Goal: Task Accomplishment & Management: Complete application form

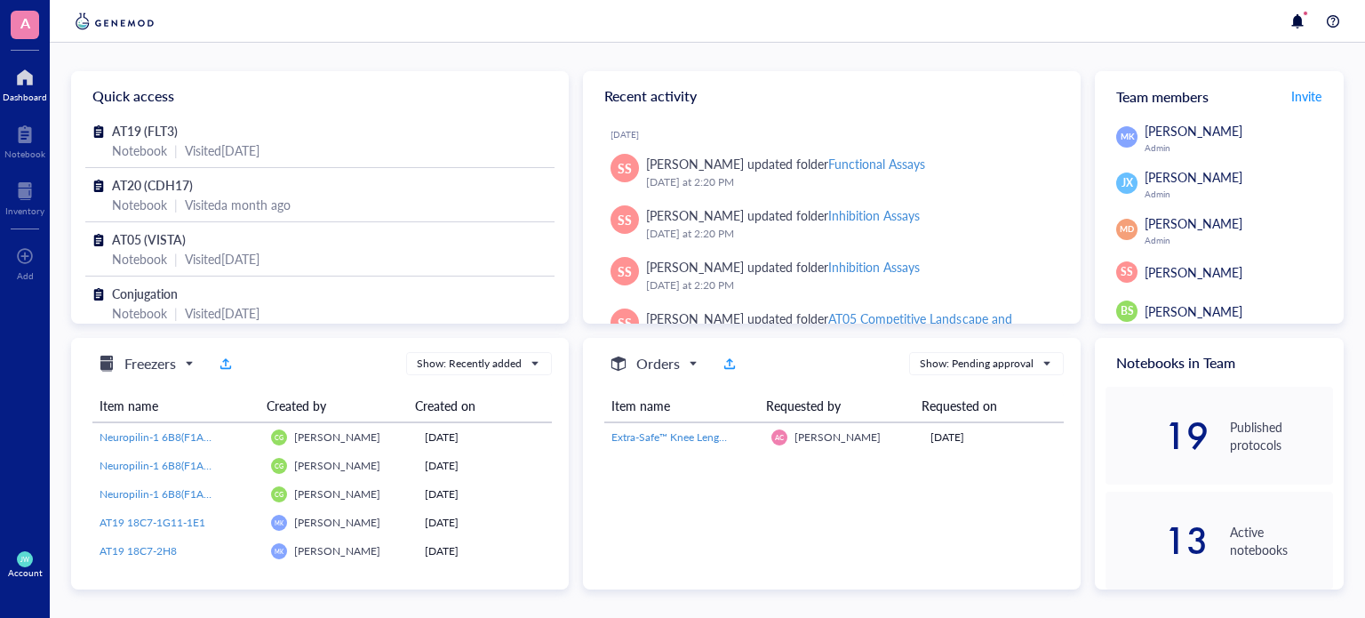
click at [11, 170] on div "A Dashboard Notebook Inventory To pick up a draggable item, press the space bar…" at bounding box center [25, 309] width 50 height 618
click at [14, 185] on div at bounding box center [24, 191] width 39 height 28
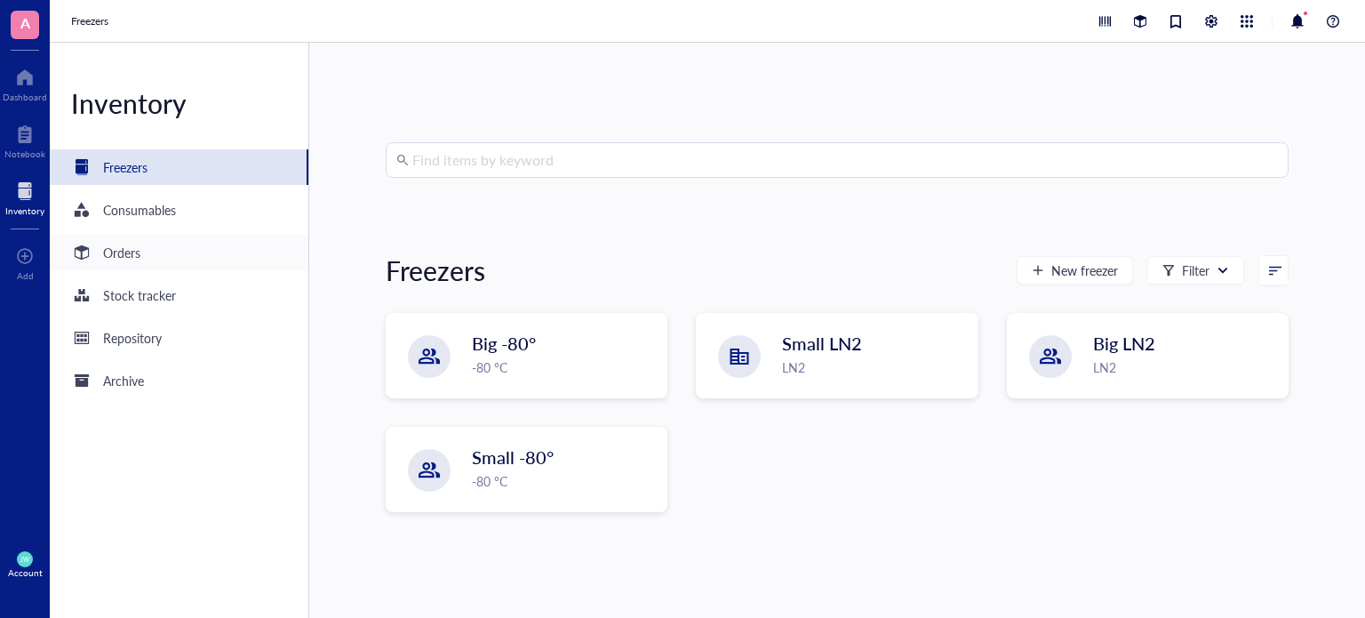
click at [204, 245] on div "Orders" at bounding box center [179, 253] width 259 height 36
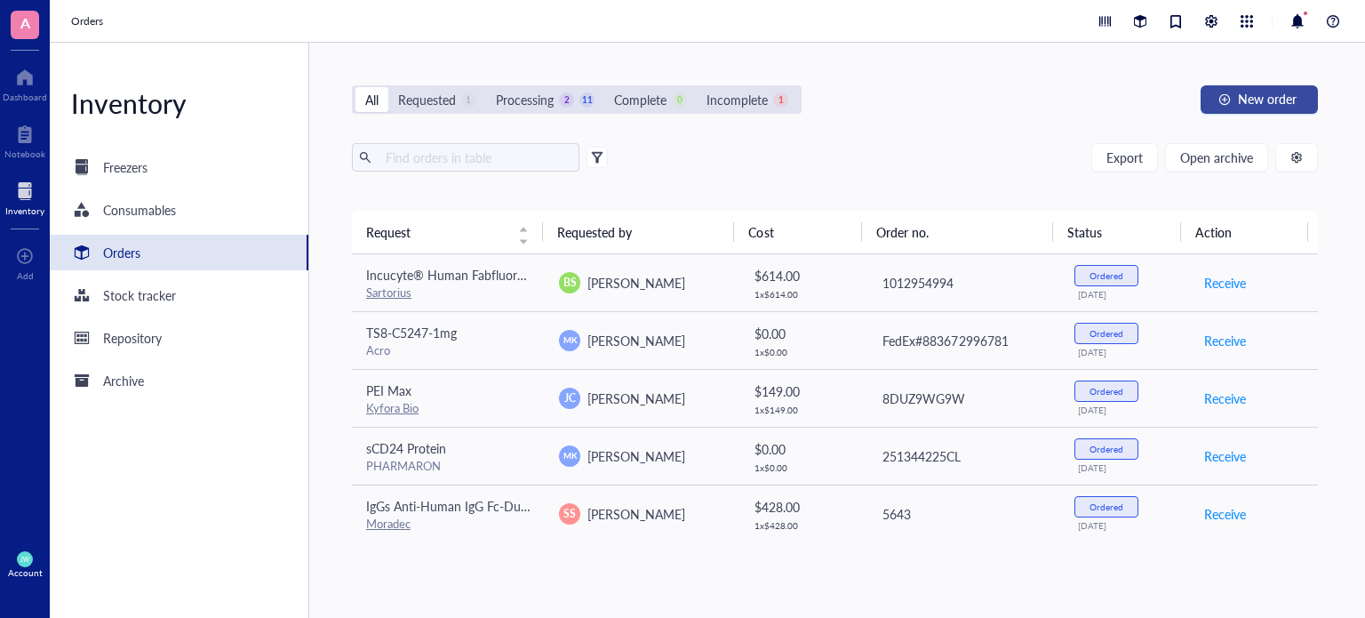
click at [1275, 88] on button "New order" at bounding box center [1258, 99] width 117 height 28
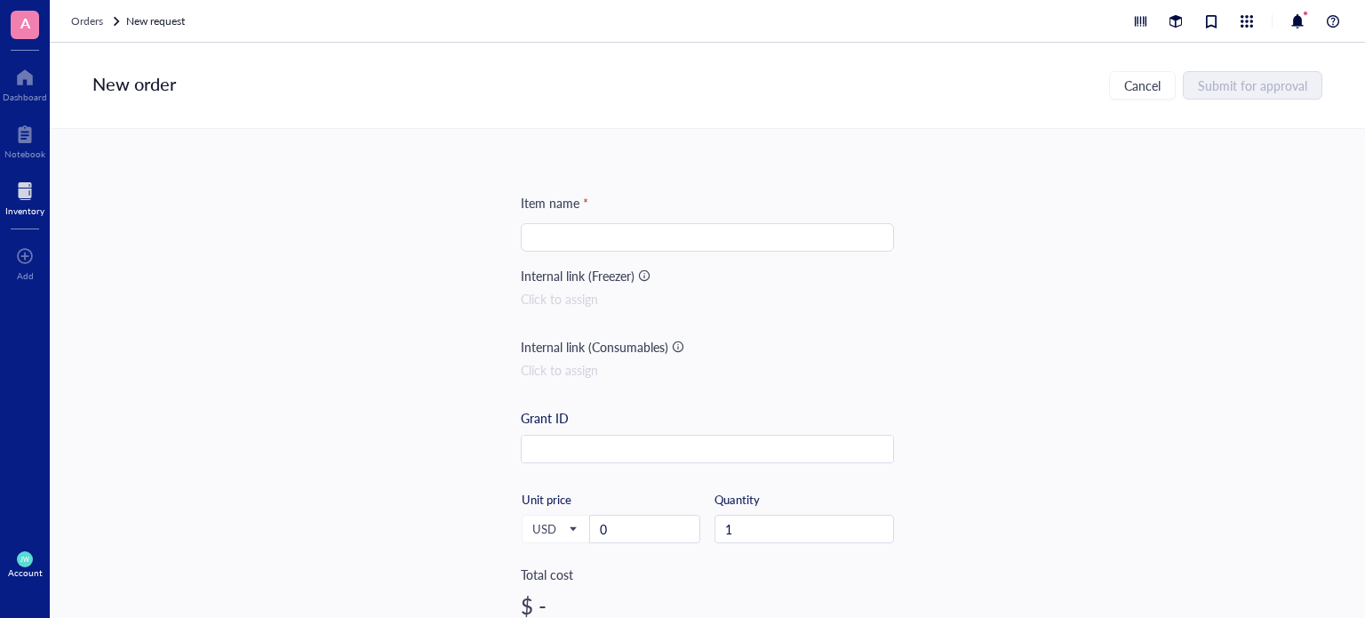
click at [796, 250] on div at bounding box center [707, 237] width 373 height 28
paste input "MMAE Antibody (69F7), mAb, Mouse"
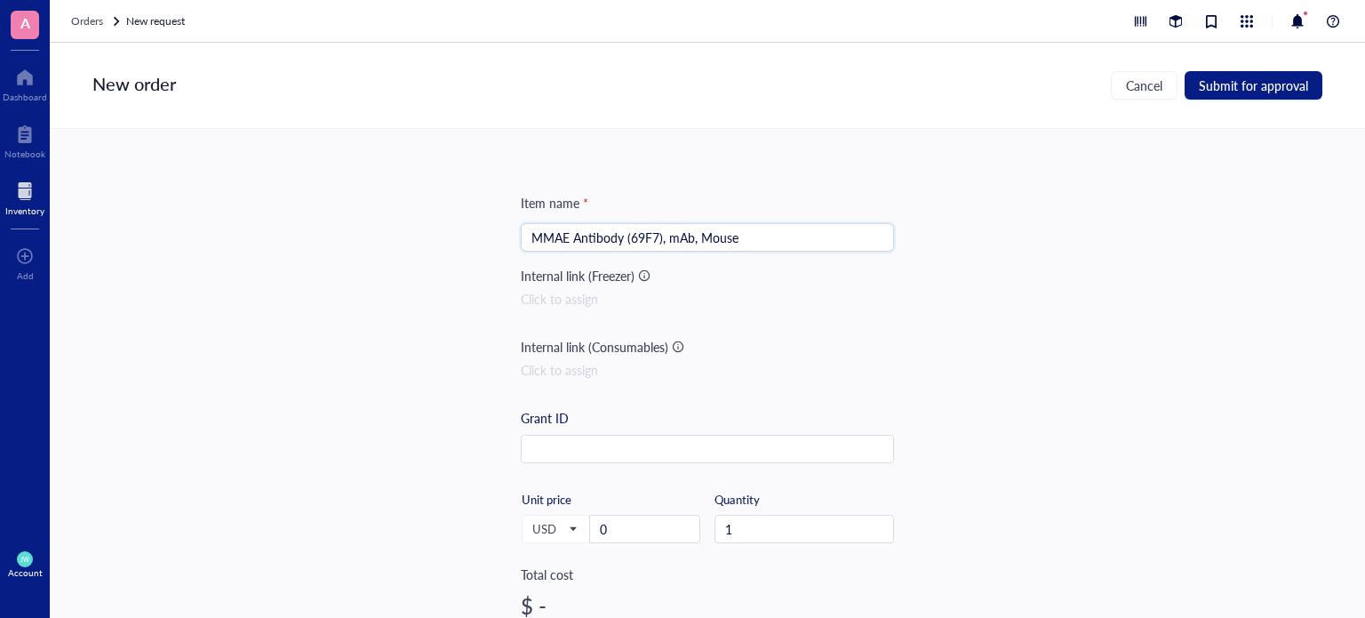
type input "MMAE Antibody (69F7), mAb, Mouse"
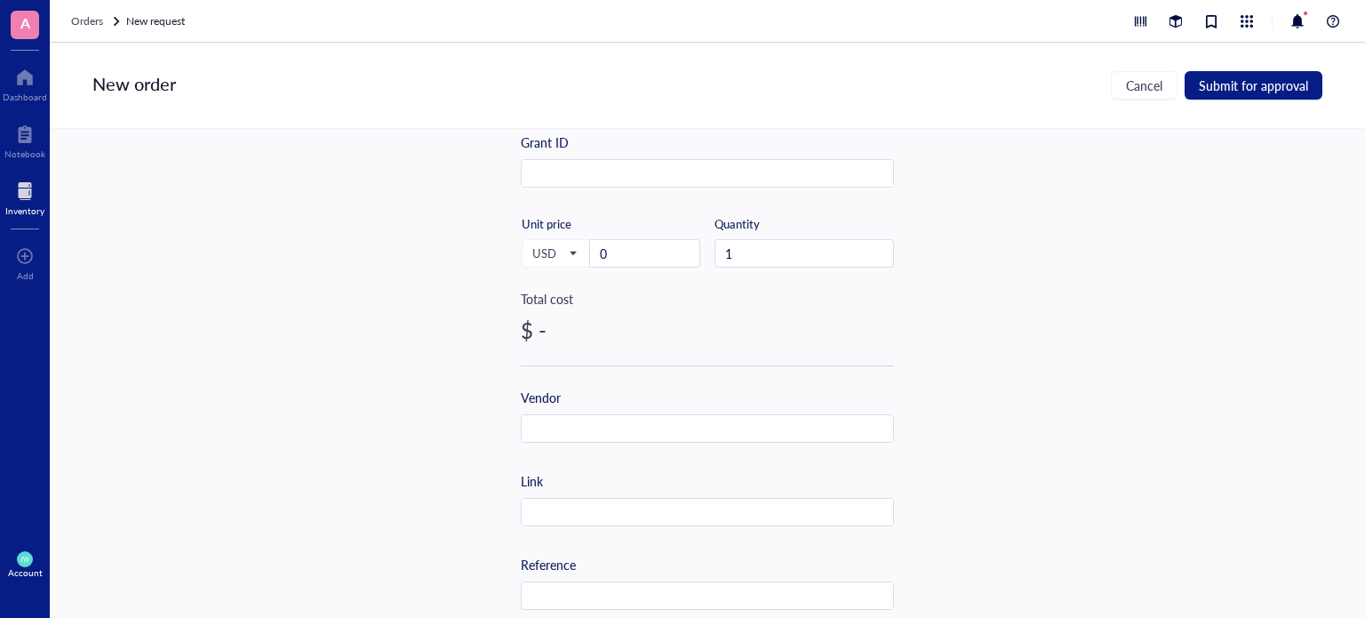
scroll to position [276, 0]
click at [689, 415] on input "text" at bounding box center [707, 428] width 371 height 28
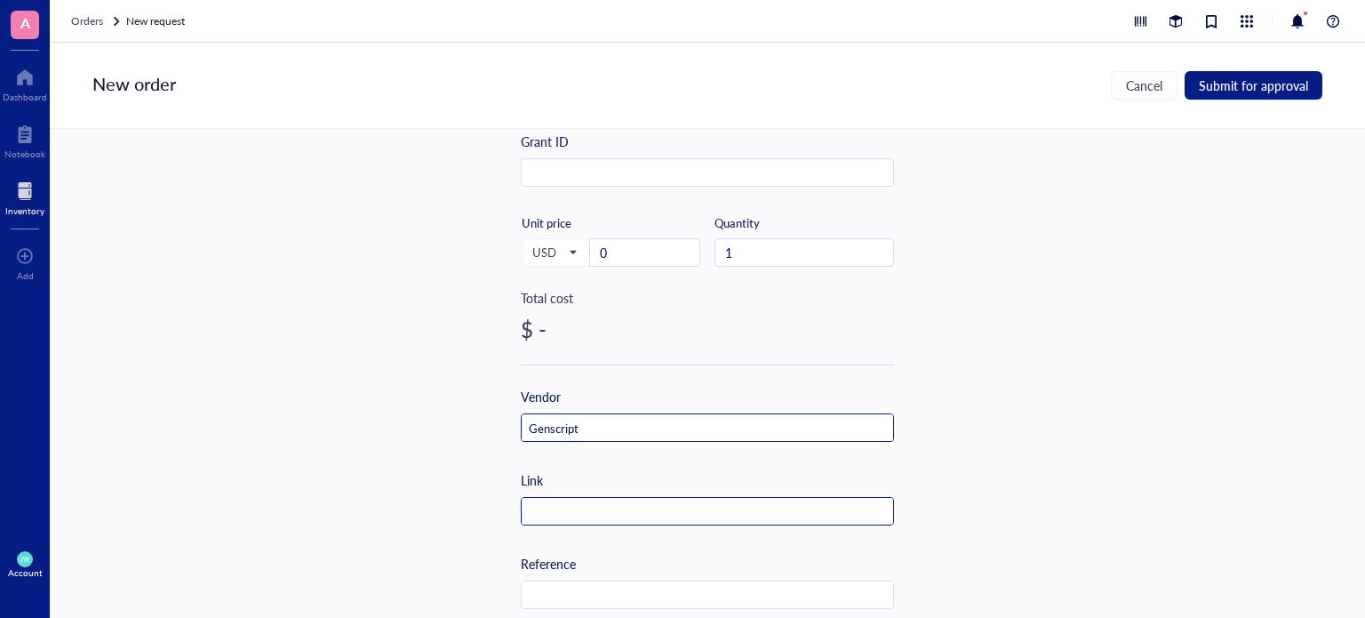
type input "Genscript"
click at [596, 519] on input "text" at bounding box center [707, 512] width 371 height 28
paste input "[URL][DOMAIN_NAME]"
type input "[URL][DOMAIN_NAME]"
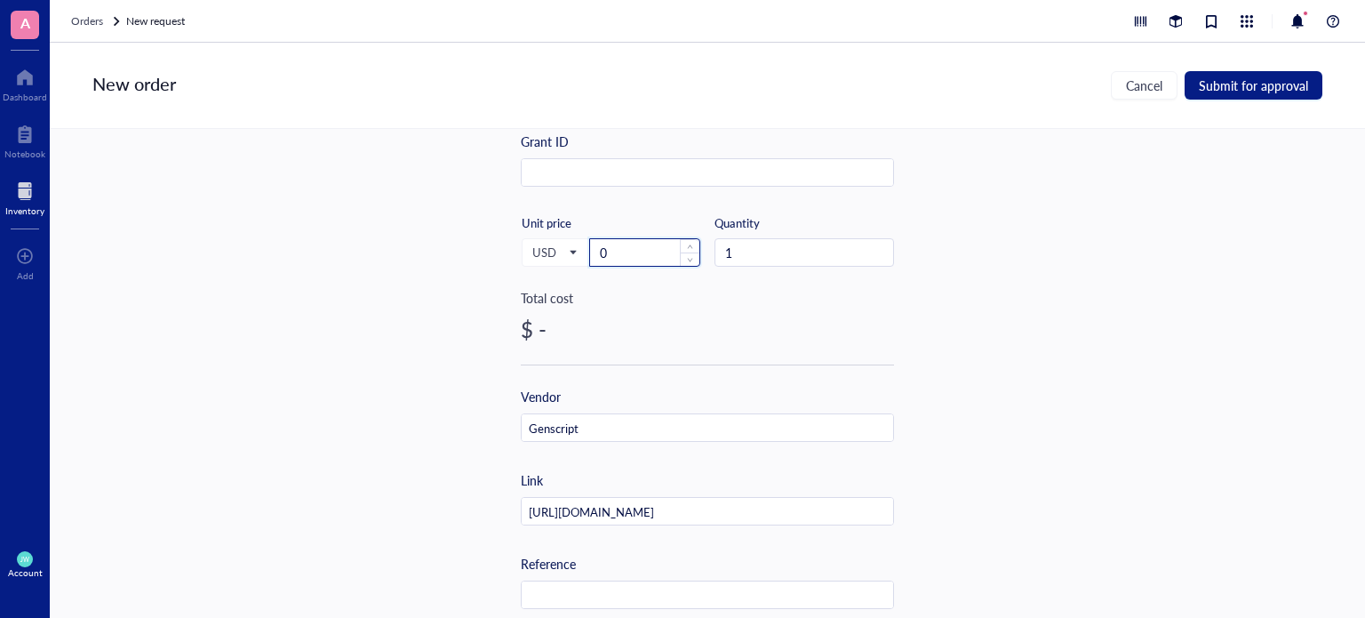
click at [618, 259] on input "0" at bounding box center [644, 252] width 109 height 27
type input "160"
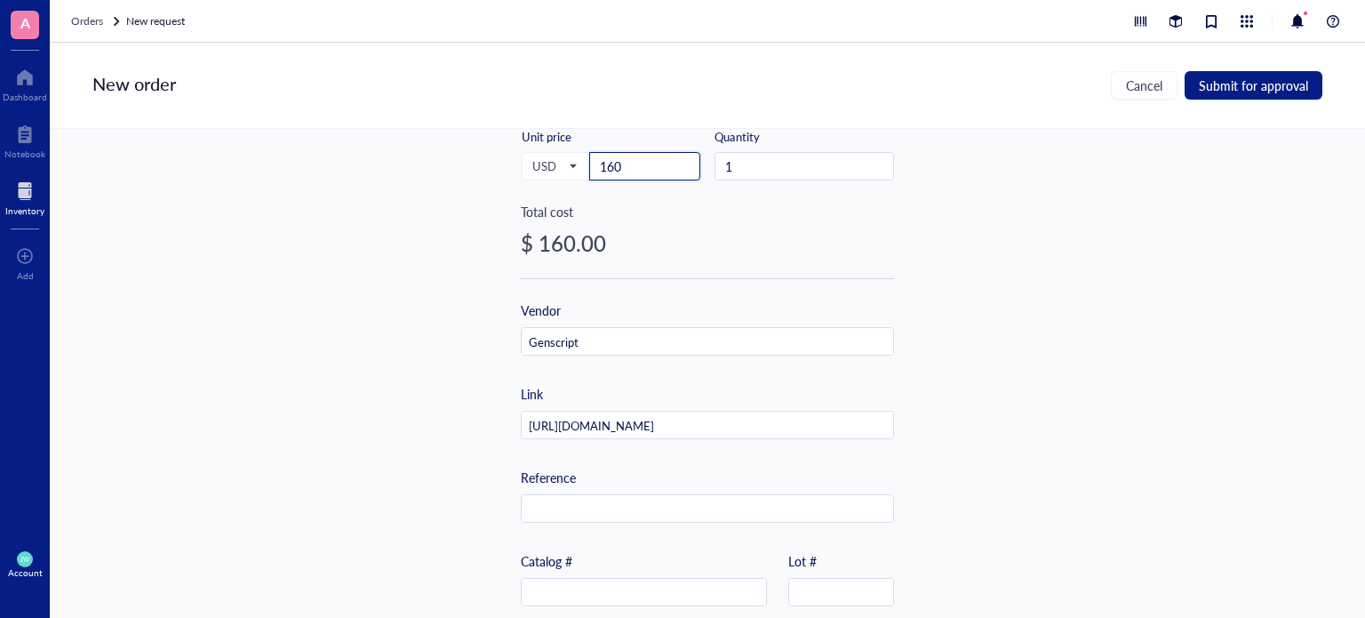
scroll to position [565, 0]
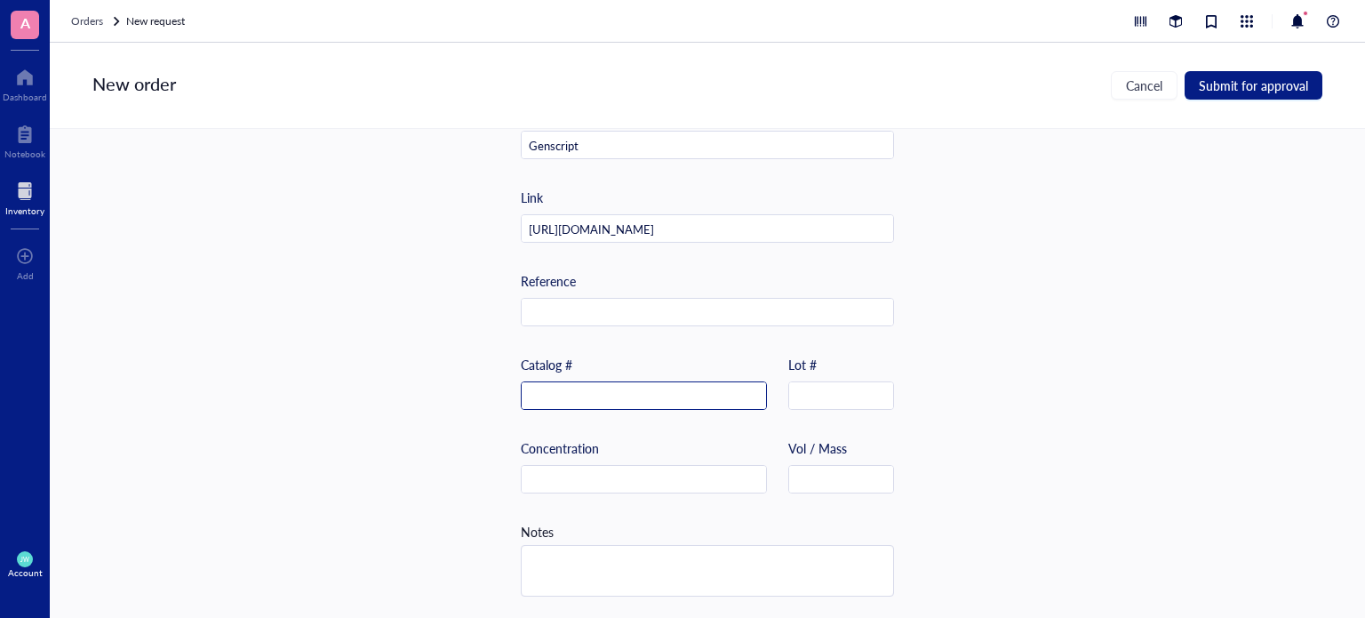
click at [679, 382] on input "text" at bounding box center [644, 396] width 244 height 28
paste input "A02224-40"
type input "A02224-40"
click at [1229, 60] on div "New order Cancel Submit for approval" at bounding box center [707, 86] width 1315 height 86
click at [1223, 77] on button "Submit for approval" at bounding box center [1253, 85] width 138 height 28
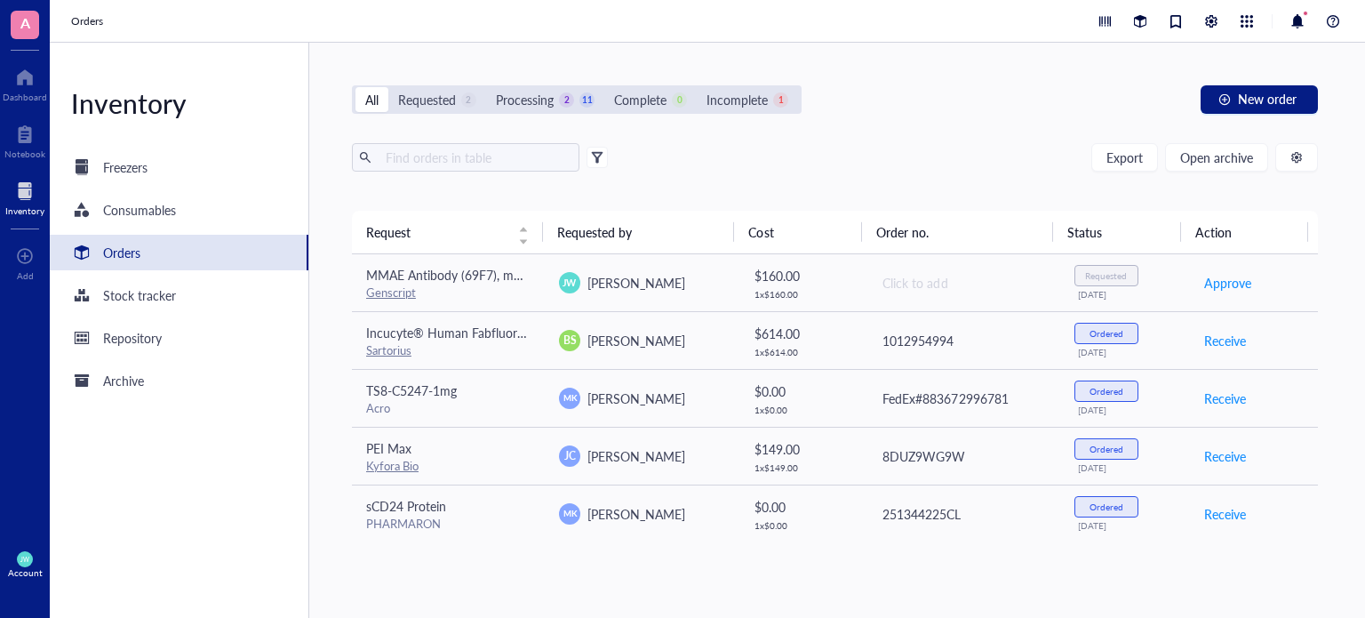
click at [1221, 78] on div "All Requested 2 Processing 2 11 Complete 0 Incomplete 1 New order Export Open a…" at bounding box center [834, 330] width 1051 height 575
click at [1221, 97] on div "button" at bounding box center [1224, 99] width 12 height 12
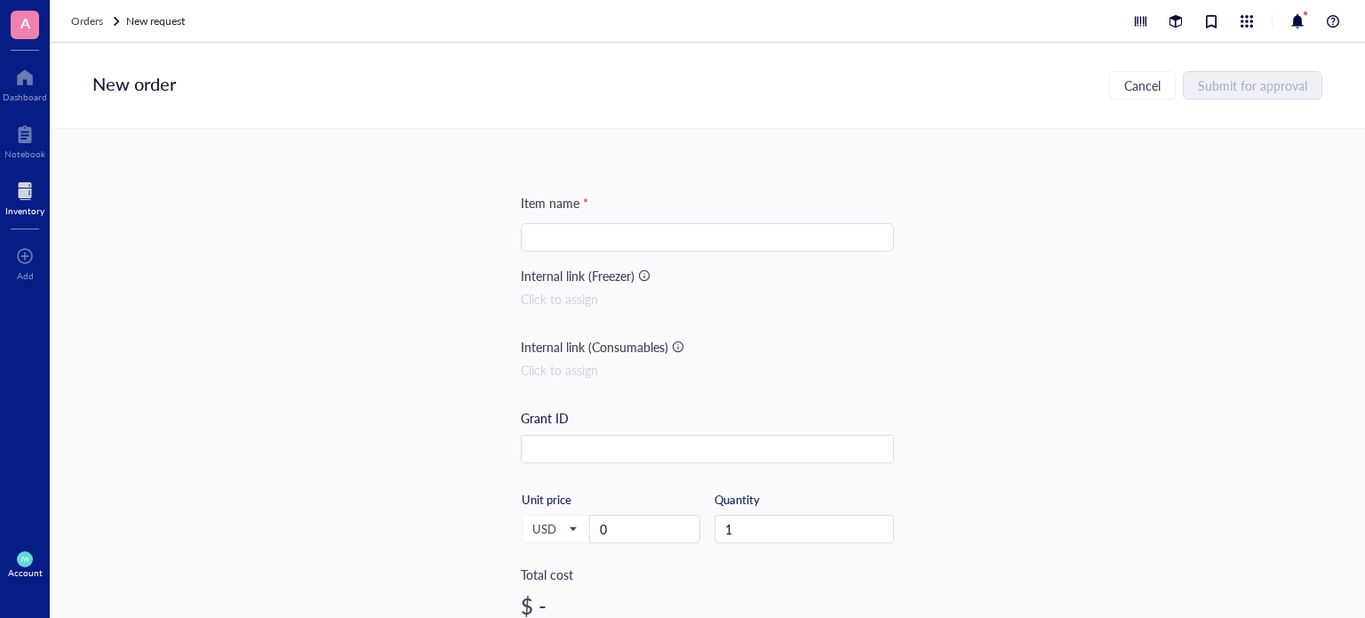
click at [665, 241] on input "search" at bounding box center [707, 237] width 352 height 27
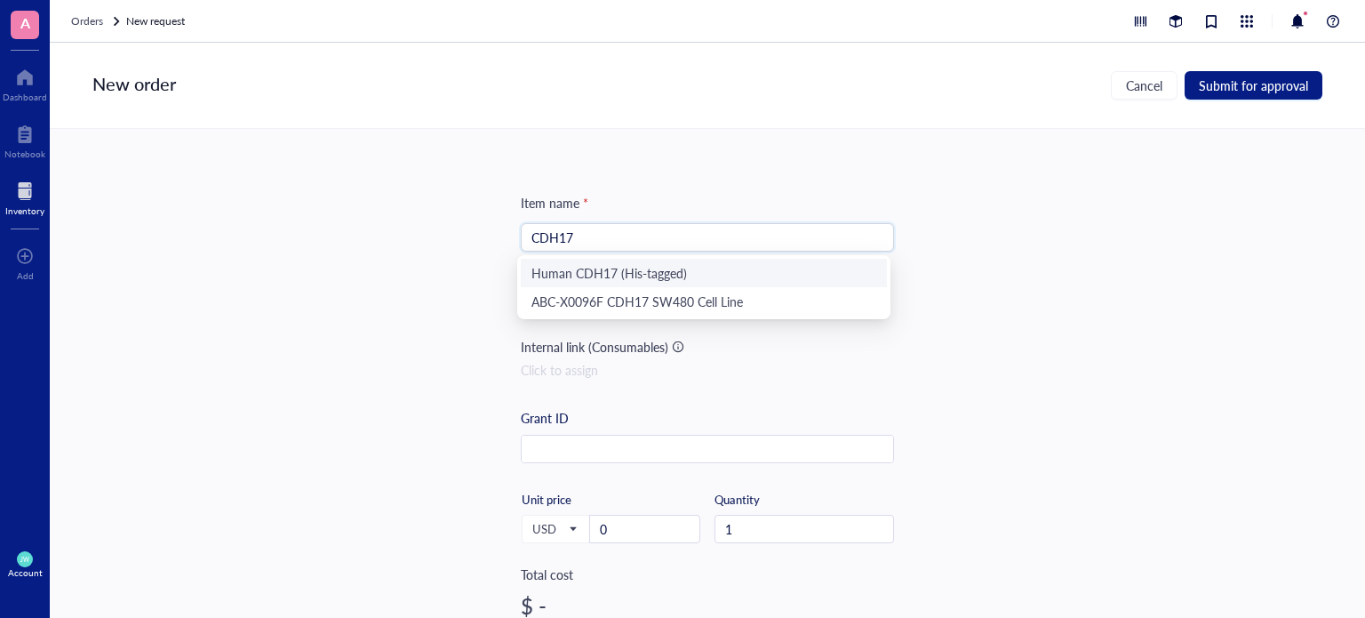
click at [650, 274] on div "Human CDH17 (His-tagged)" at bounding box center [703, 273] width 345 height 20
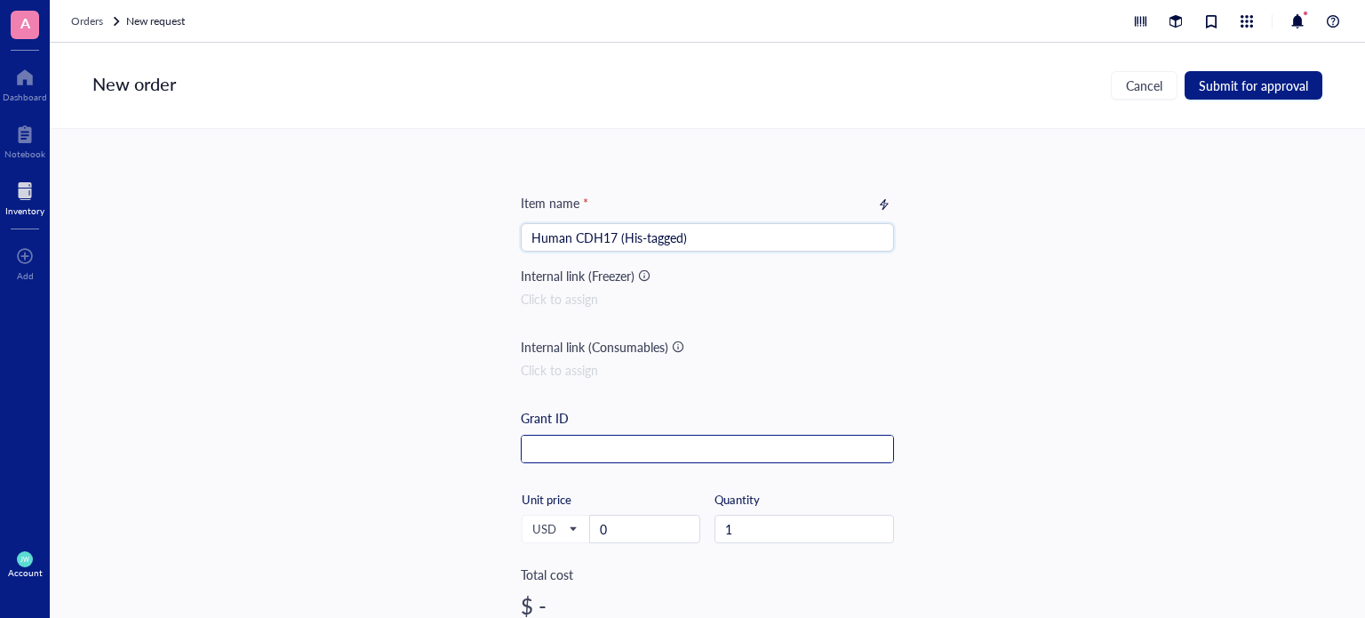
scroll to position [149, 0]
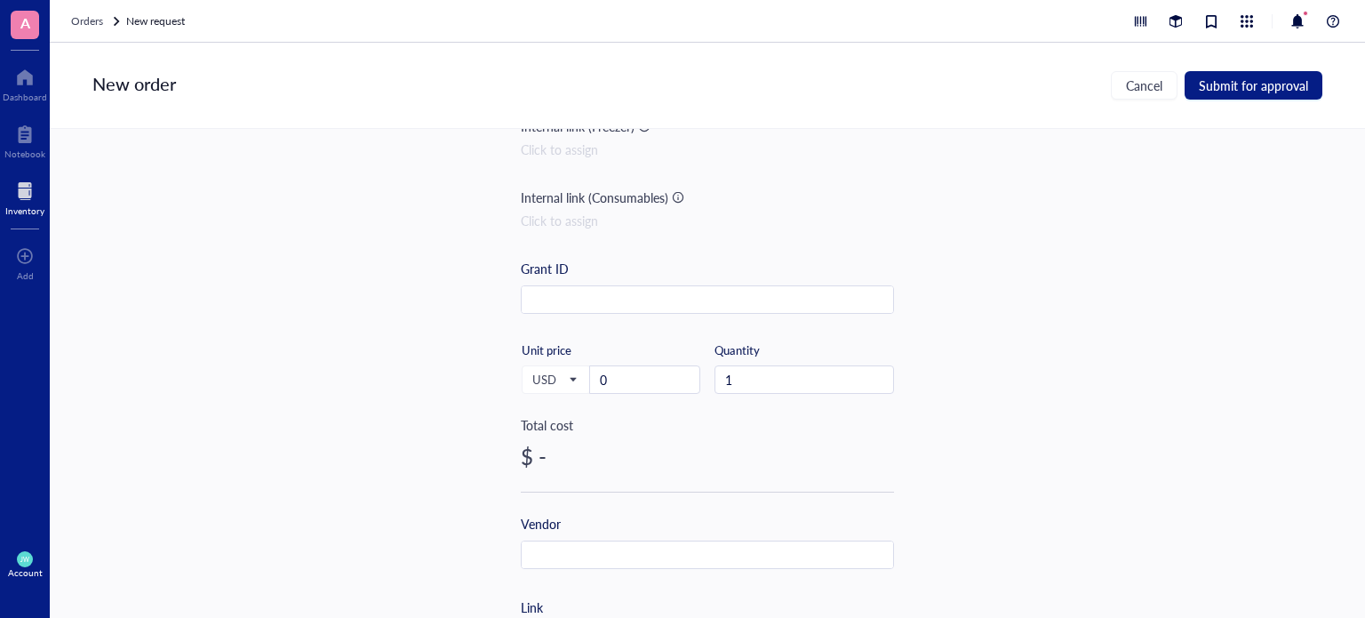
type input "Human CDH17 (His-tagged)"
click at [572, 535] on div "Vendor" at bounding box center [707, 541] width 373 height 55
click at [571, 543] on input "text" at bounding box center [707, 555] width 371 height 28
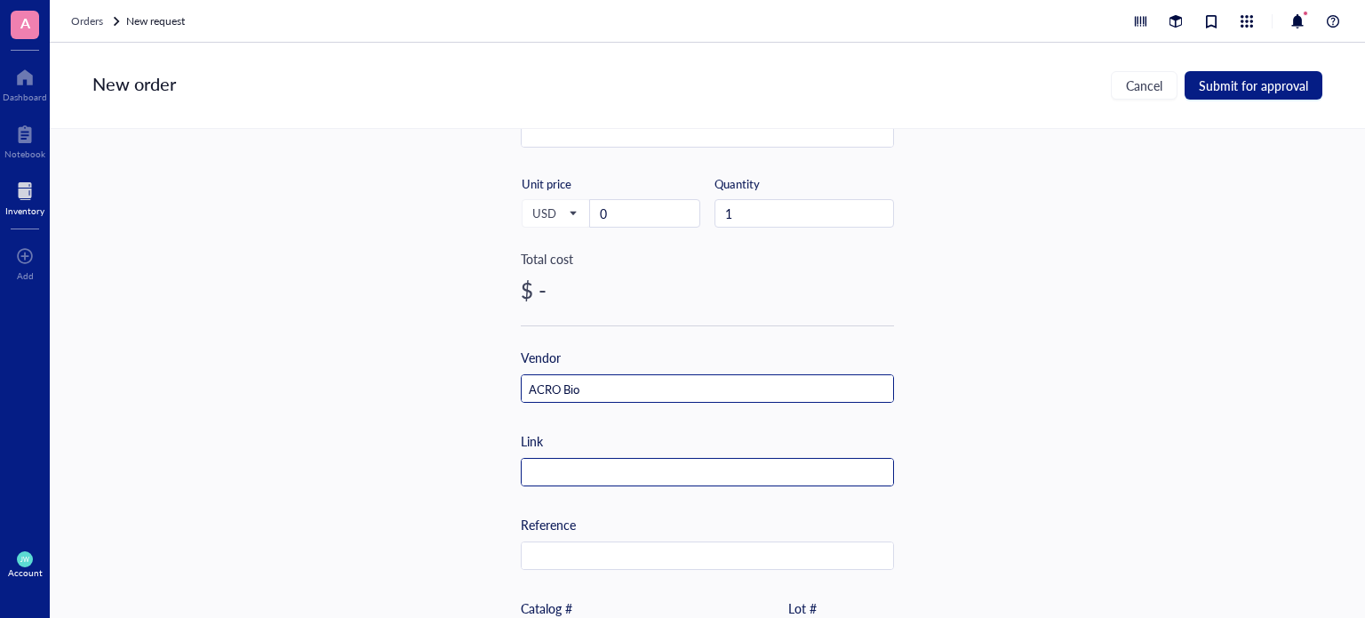
type input "ACRO Bio"
click at [565, 482] on input "text" at bounding box center [707, 472] width 371 height 28
paste input "[URL][DOMAIN_NAME]"
type input "[URL][DOMAIN_NAME]"
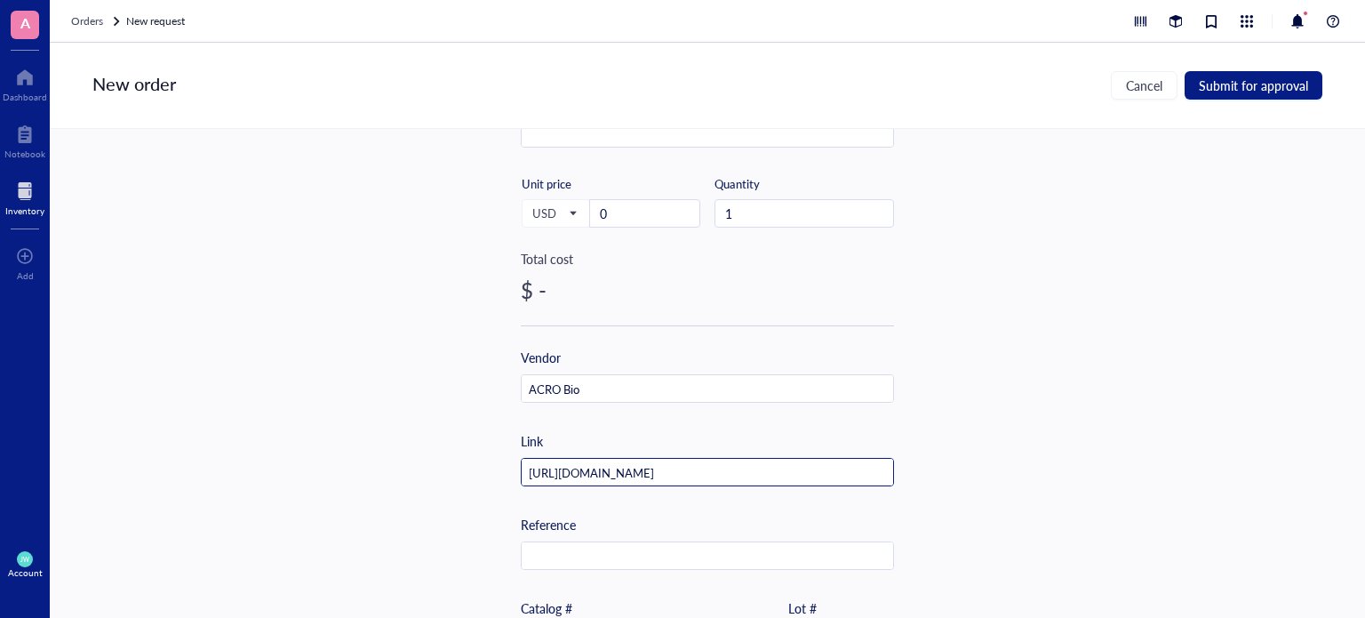
scroll to position [363, 0]
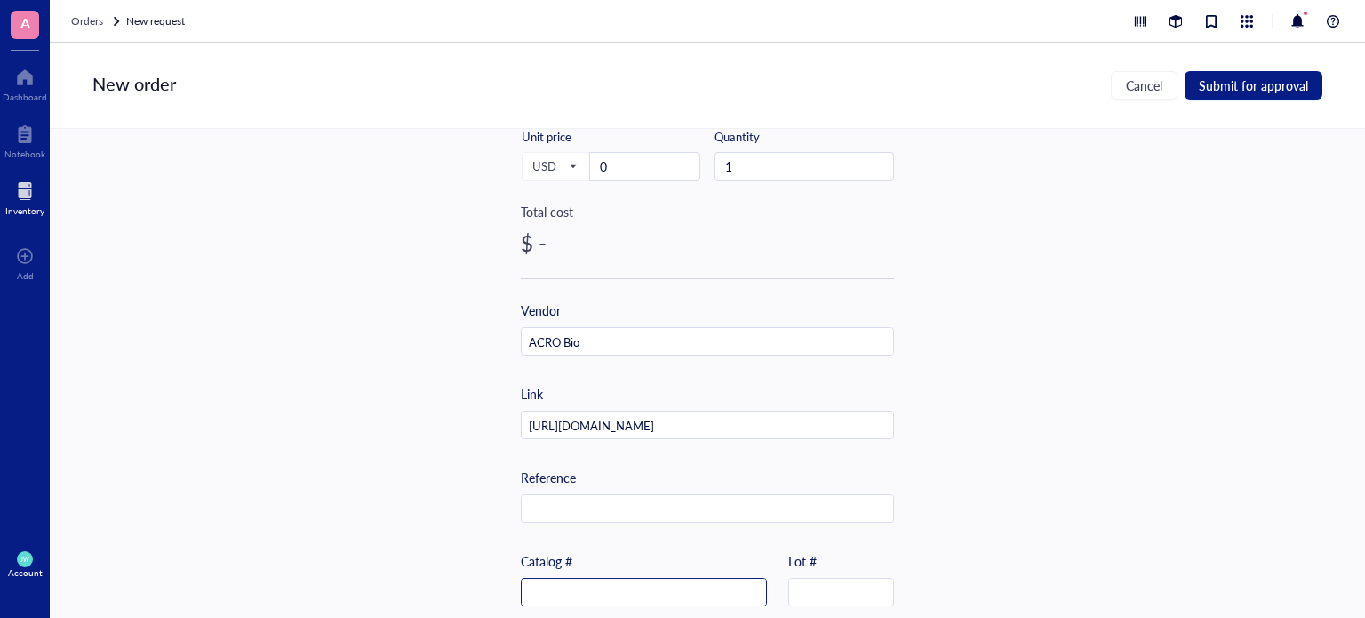
click at [603, 578] on div at bounding box center [644, 592] width 246 height 28
click at [602, 578] on input "text" at bounding box center [644, 592] width 244 height 28
paste input "CA7-H52H3-100ug"
type input "CA7-H52H3-100ug"
drag, startPoint x: 661, startPoint y: 160, endPoint x: 508, endPoint y: 182, distance: 154.4
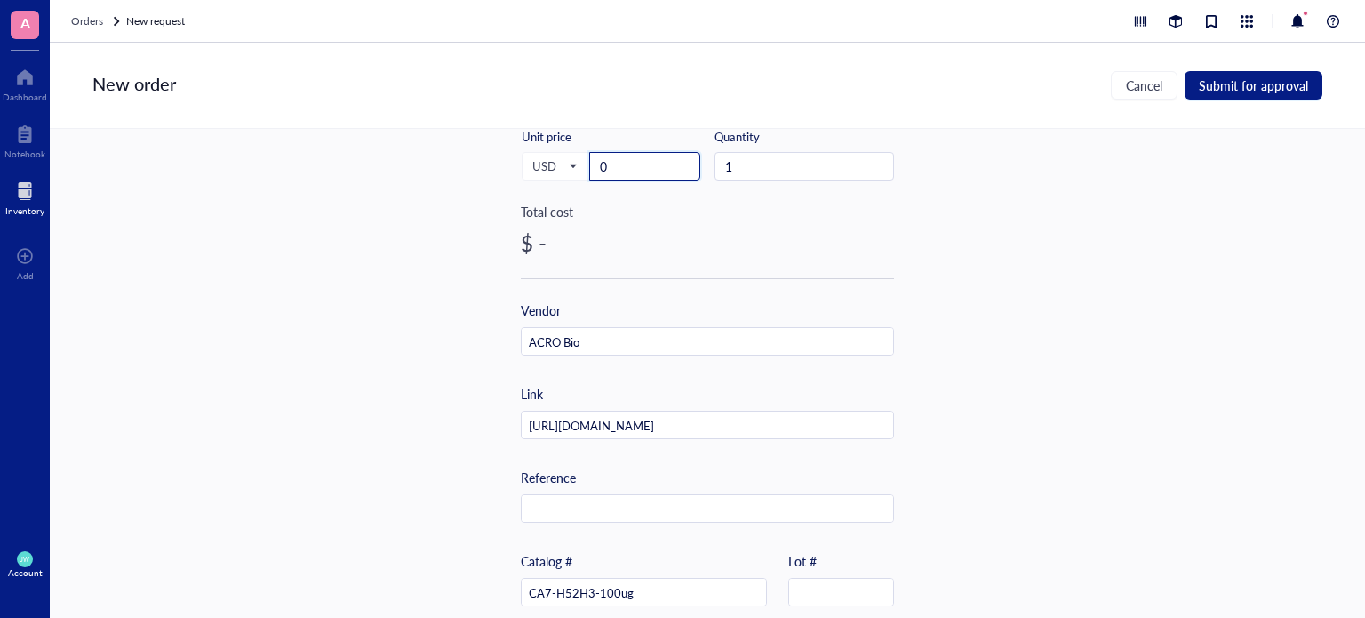
click at [508, 182] on div "Item name * Human CDH17 (His-tagged) Internal link (Freezer) Click to assign In…" at bounding box center [707, 373] width 1315 height 489
type input "535"
click at [1226, 92] on span "Submit for approval" at bounding box center [1253, 85] width 109 height 14
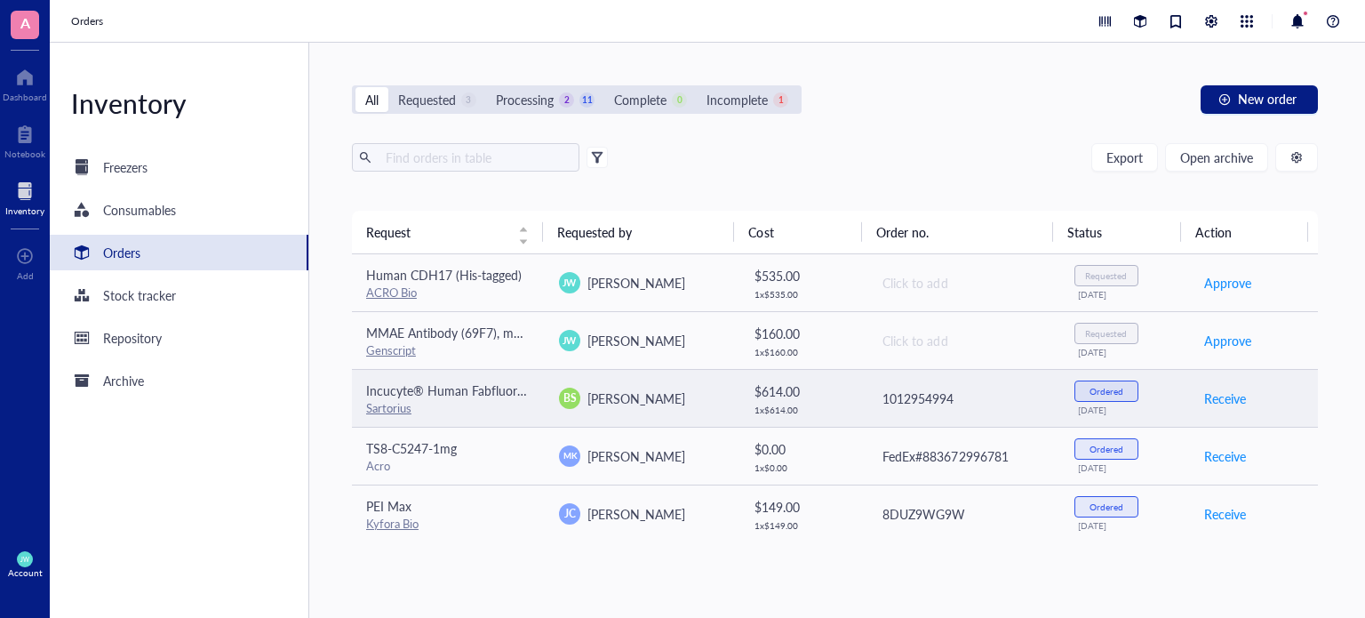
click at [482, 418] on td "Incucyte® Human Fabfluor-pH Antibody Labeling Dye for Antibody Internalization …" at bounding box center [448, 398] width 193 height 58
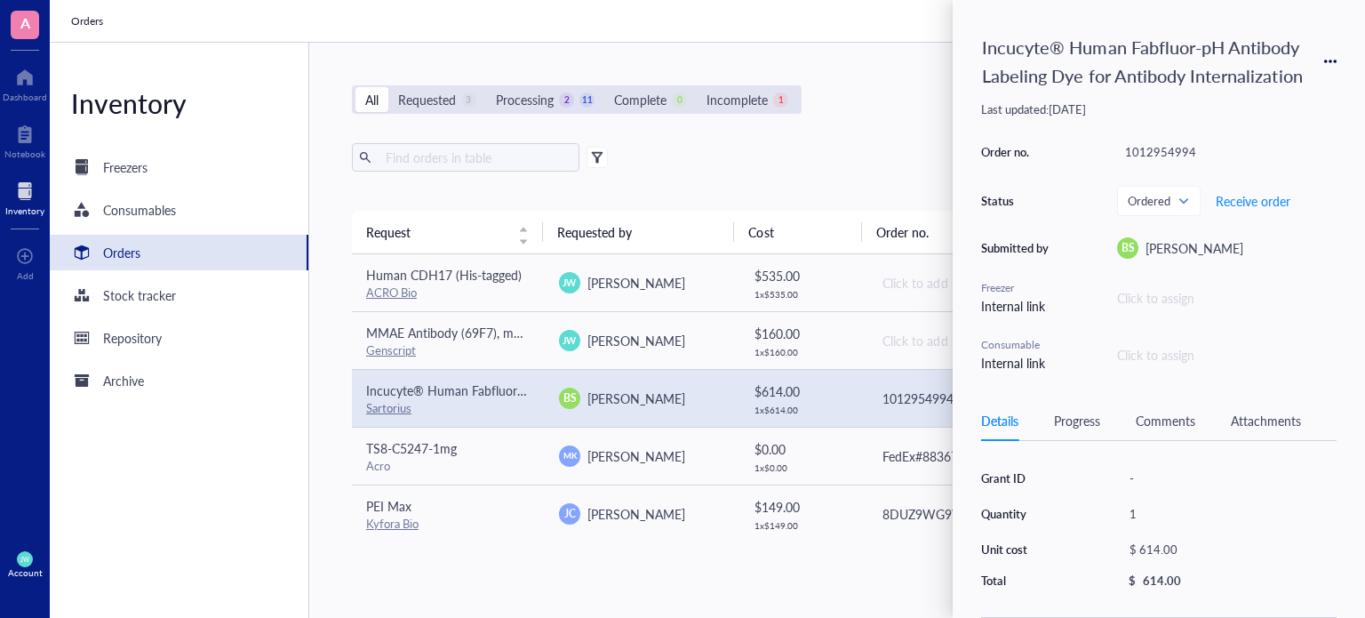
click at [718, 148] on div "Export Open archive" at bounding box center [835, 157] width 966 height 28
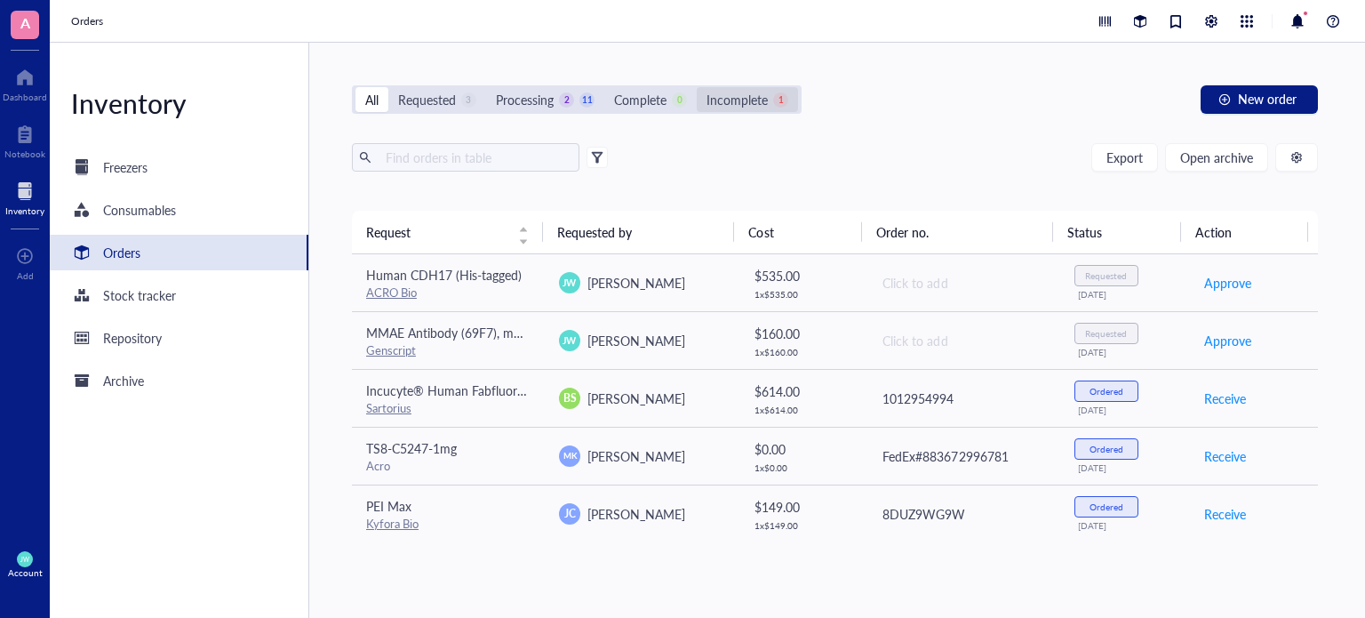
click at [715, 97] on div "Incomplete" at bounding box center [736, 100] width 61 height 20
click at [697, 87] on input "Incomplete 1" at bounding box center [697, 87] width 0 height 0
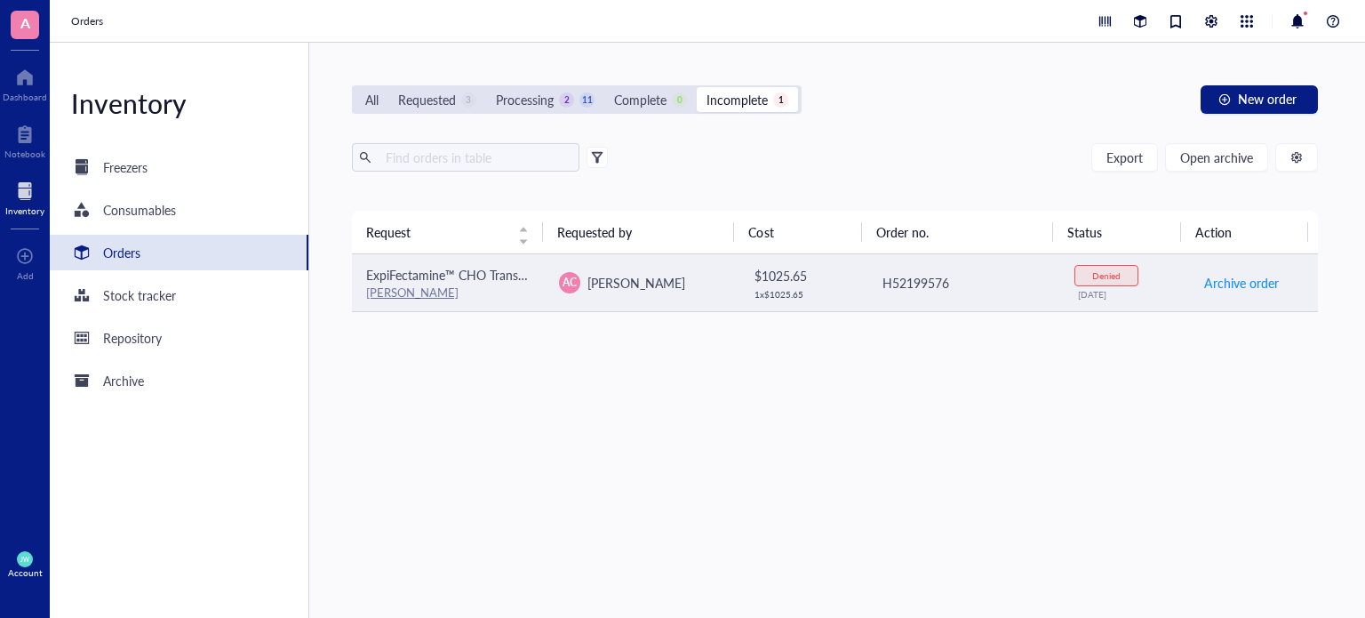
click at [519, 269] on span "ExpiFectamine™ CHO Transfection Kit" at bounding box center [470, 275] width 209 height 18
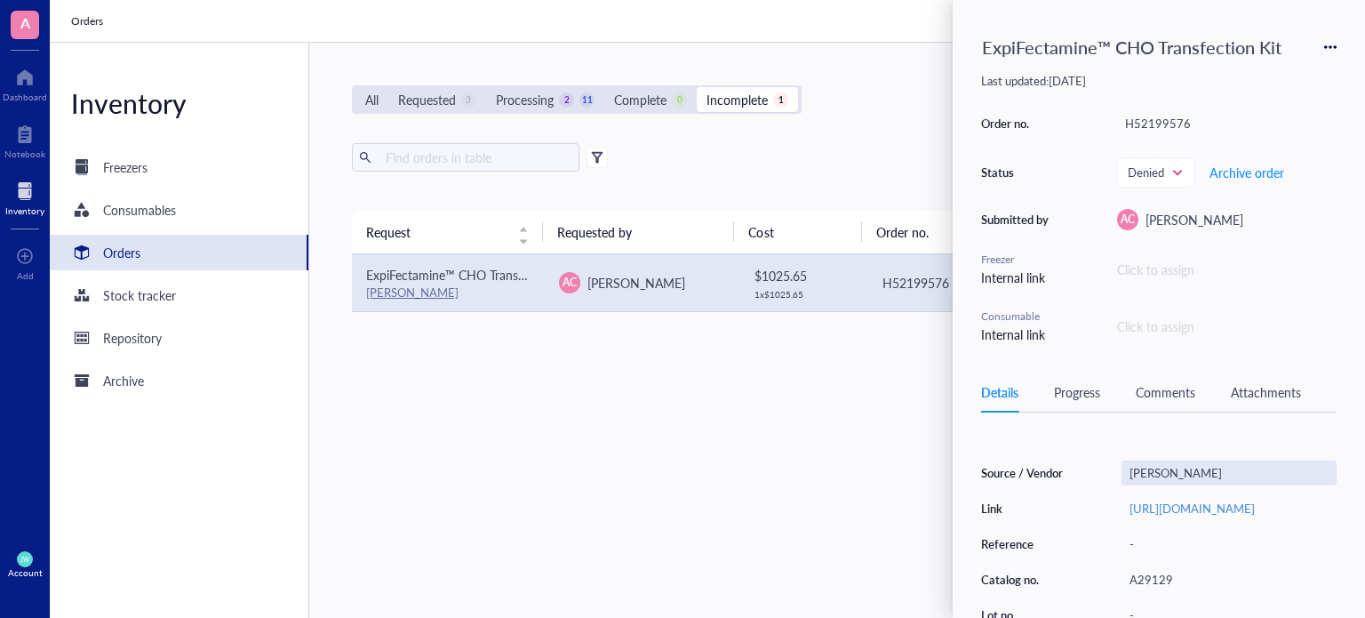
scroll to position [245, 0]
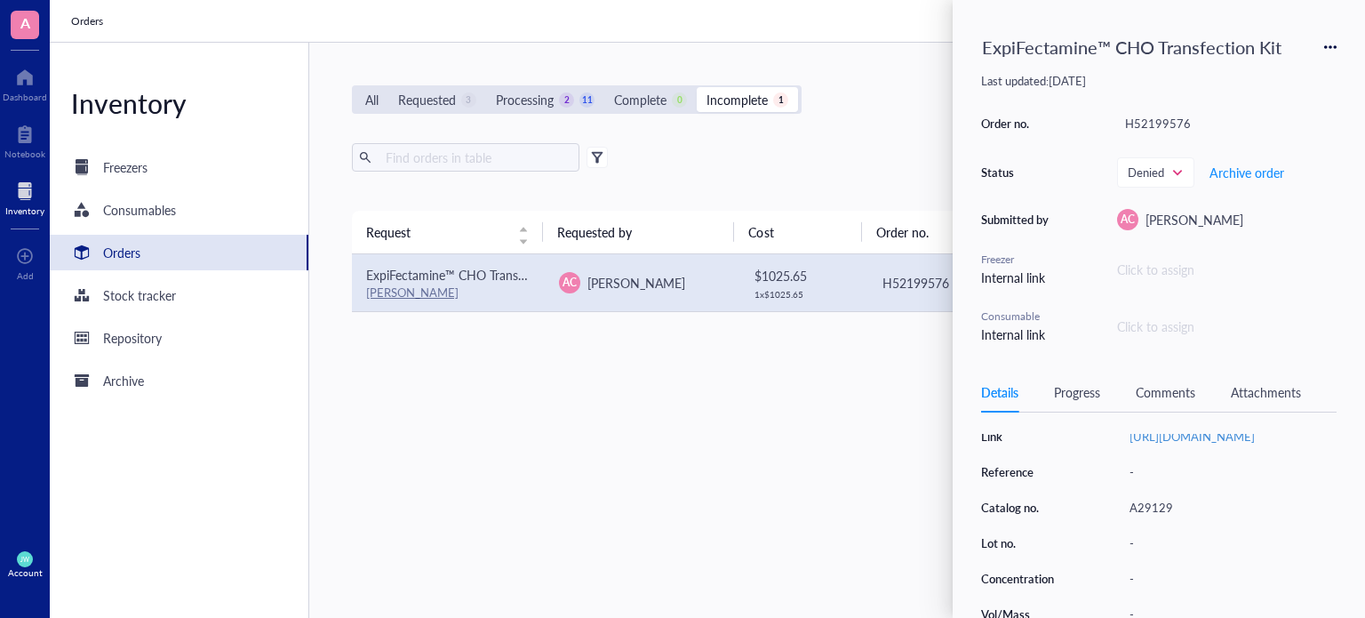
click at [807, 475] on div "Request Requested by Cost Order no. Status Action ExpiFectamine™ CHO Transfecti…" at bounding box center [835, 372] width 966 height 323
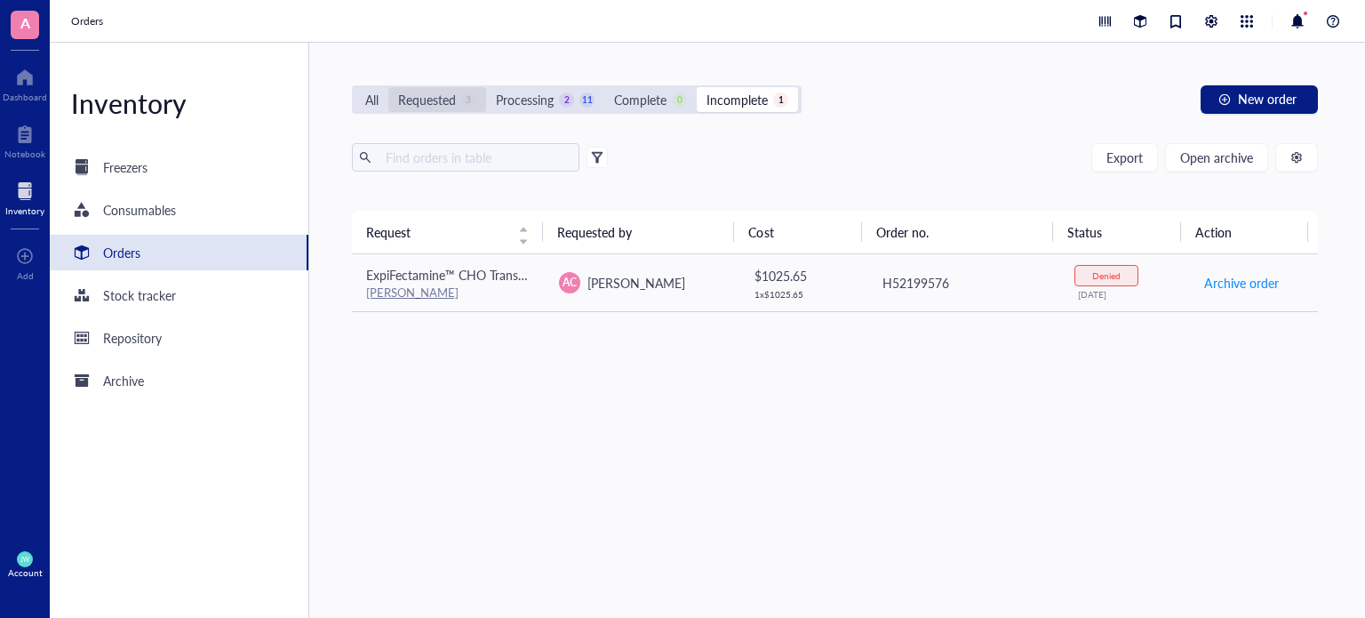
click at [438, 103] on div "Requested" at bounding box center [427, 100] width 58 height 20
click at [388, 87] on input "Requested 3" at bounding box center [388, 87] width 0 height 0
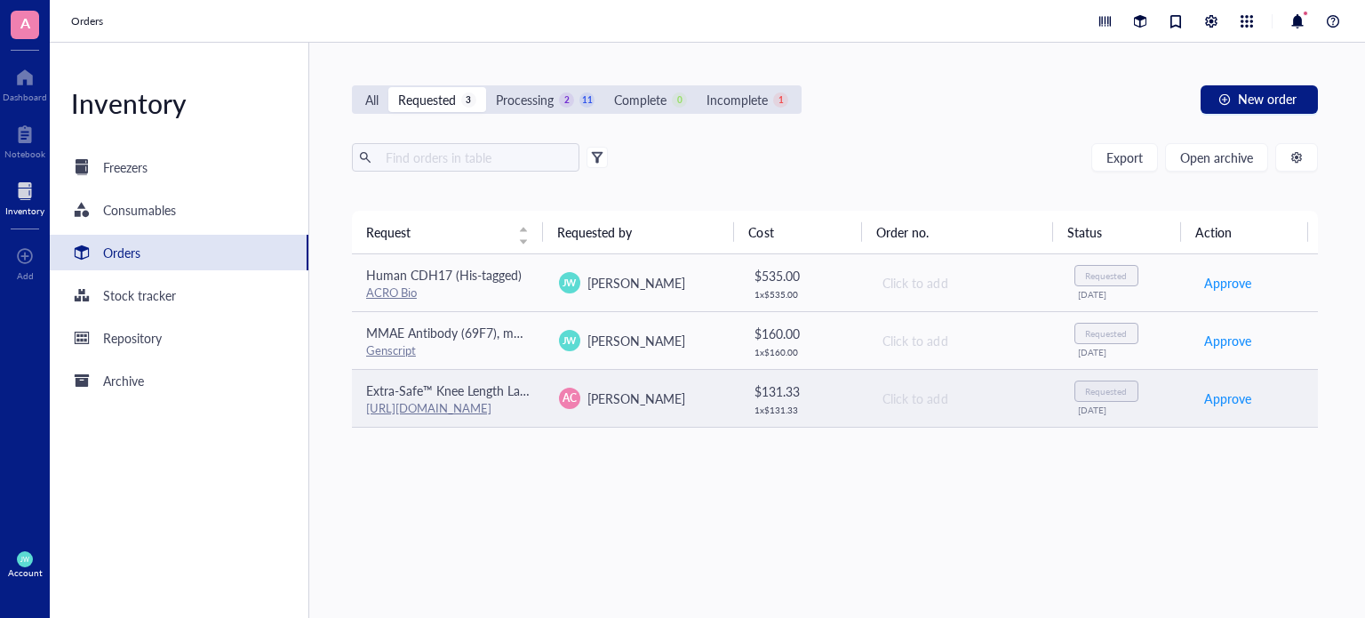
click at [662, 394] on span "[PERSON_NAME]" at bounding box center [636, 398] width 98 height 18
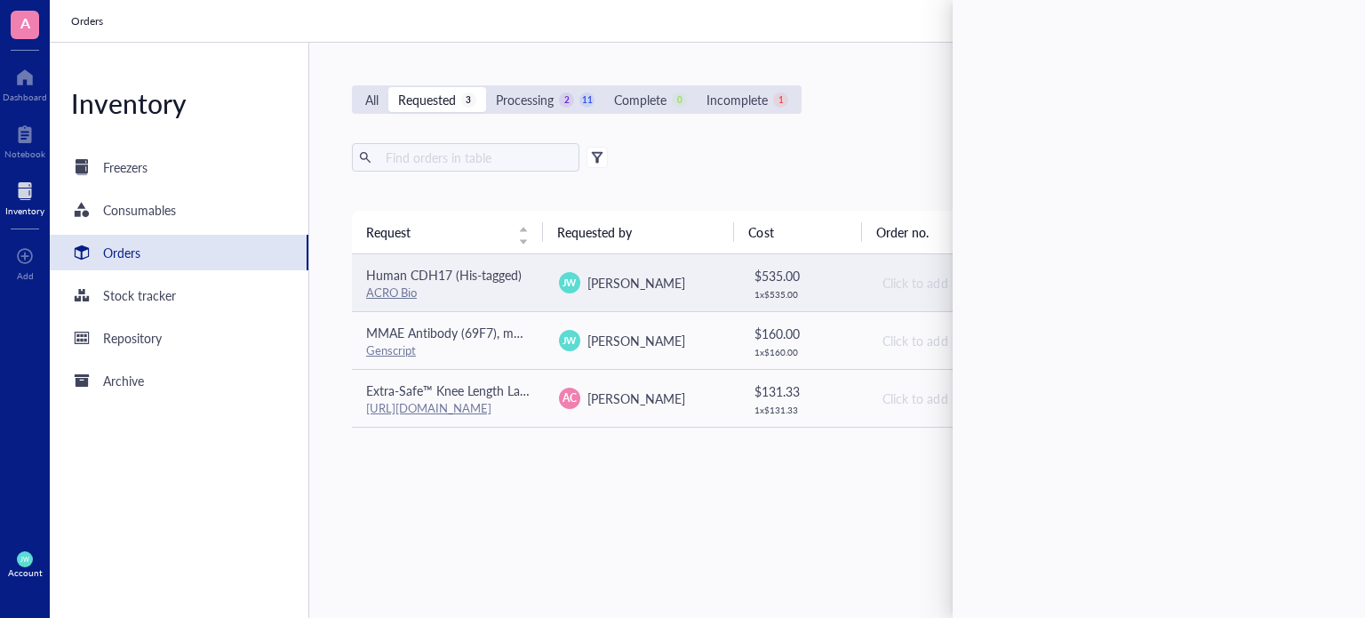
click at [628, 274] on span "[PERSON_NAME]" at bounding box center [636, 283] width 98 height 18
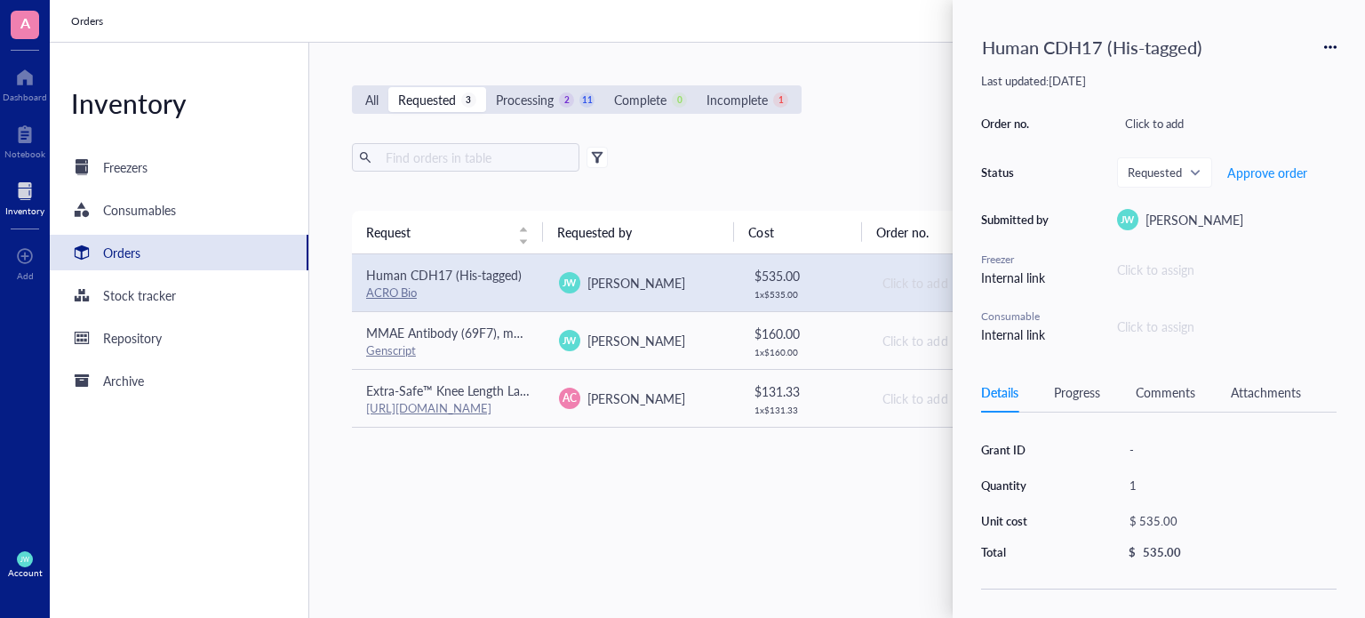
click at [682, 550] on div "Request Requested by Cost Order no. Status Action Human CDH17 (His-tagged) ACRO…" at bounding box center [835, 383] width 966 height 344
